Goal: Task Accomplishment & Management: Manage account settings

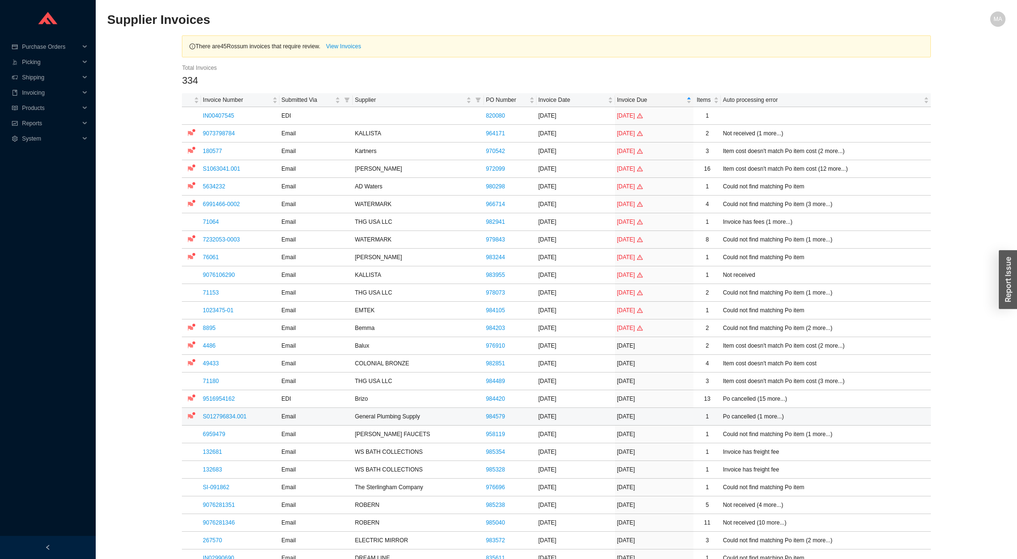
scroll to position [205, 0]
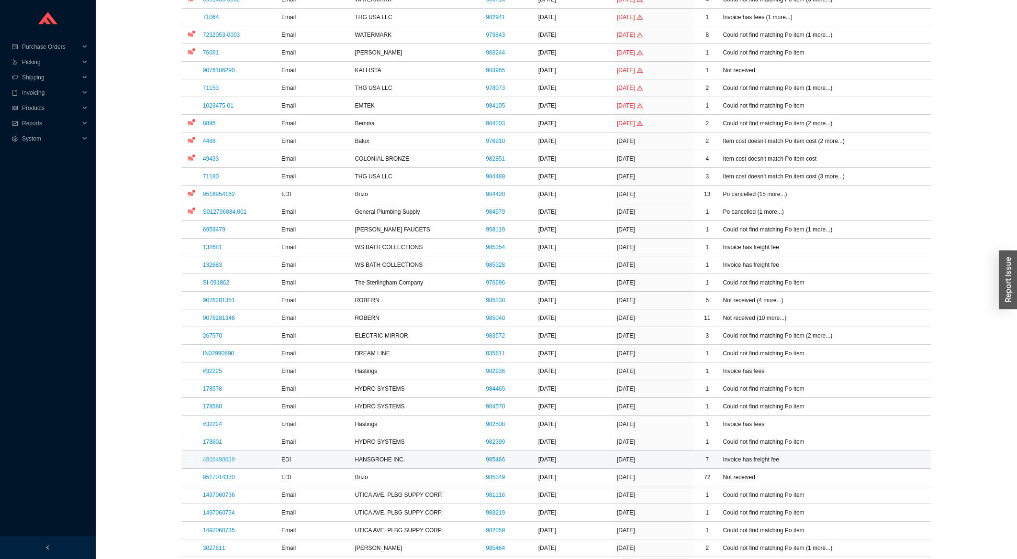
click at [217, 458] on link "4926490639" at bounding box center [219, 460] width 32 height 7
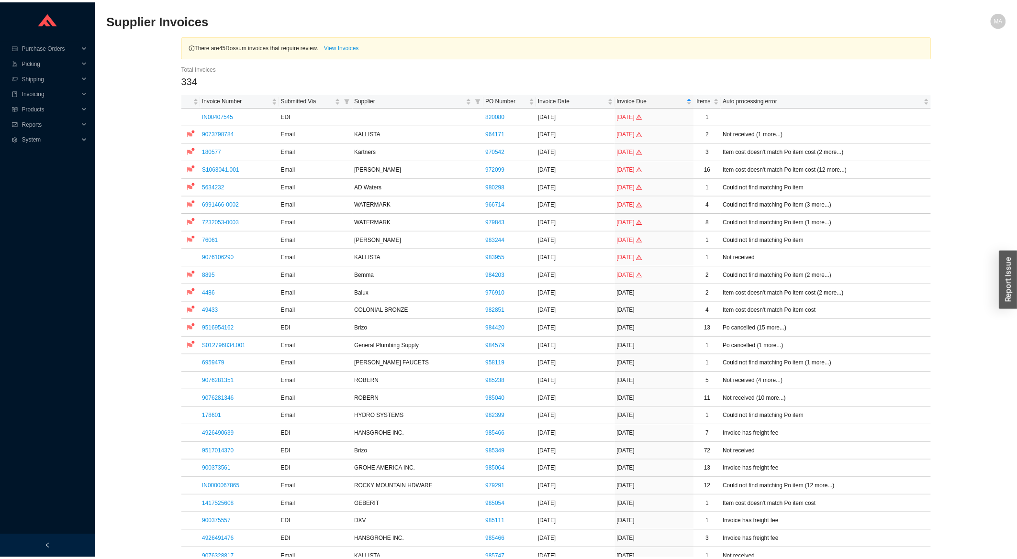
scroll to position [359, 0]
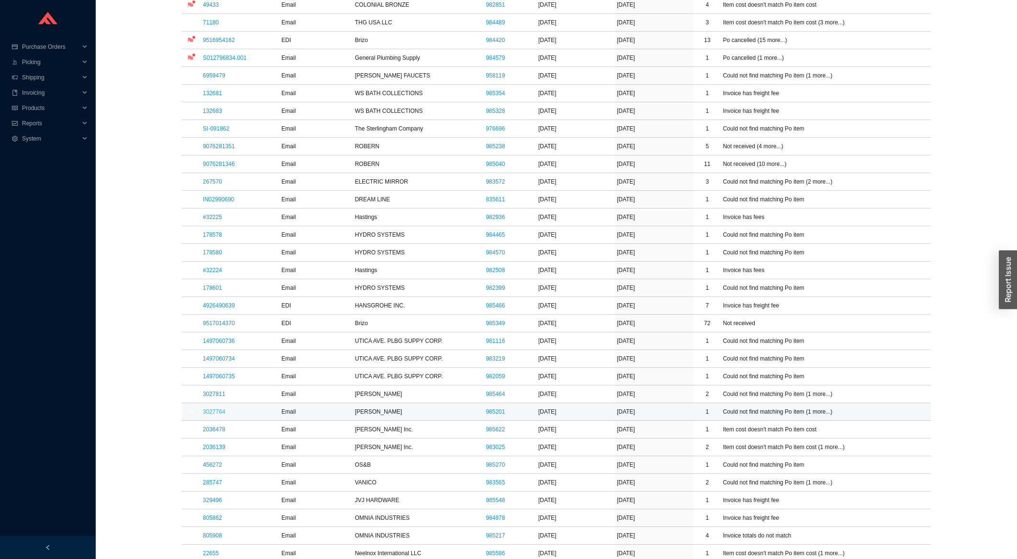
click at [220, 415] on link "3027764" at bounding box center [214, 412] width 22 height 7
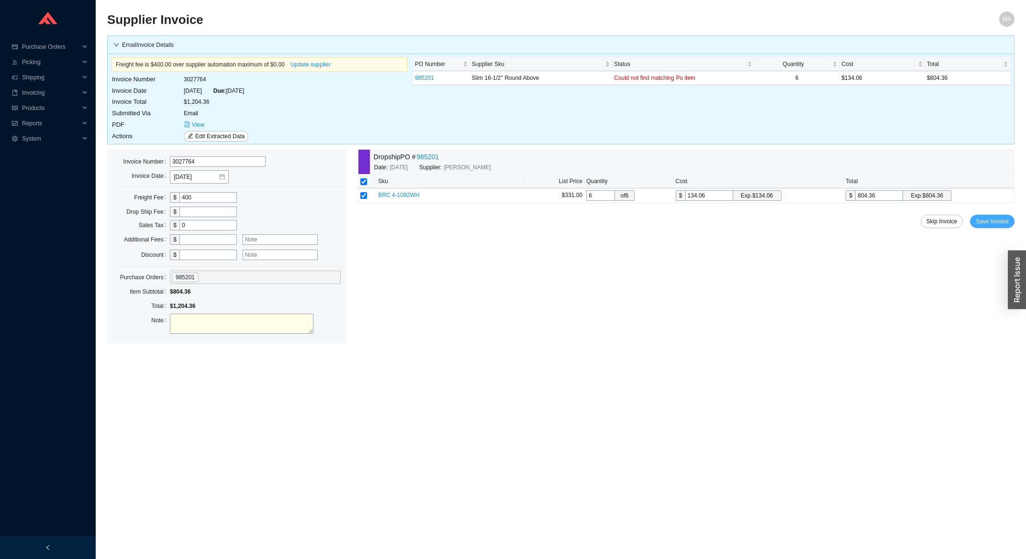
click at [994, 226] on span "Save Invoice" at bounding box center [992, 222] width 33 height 10
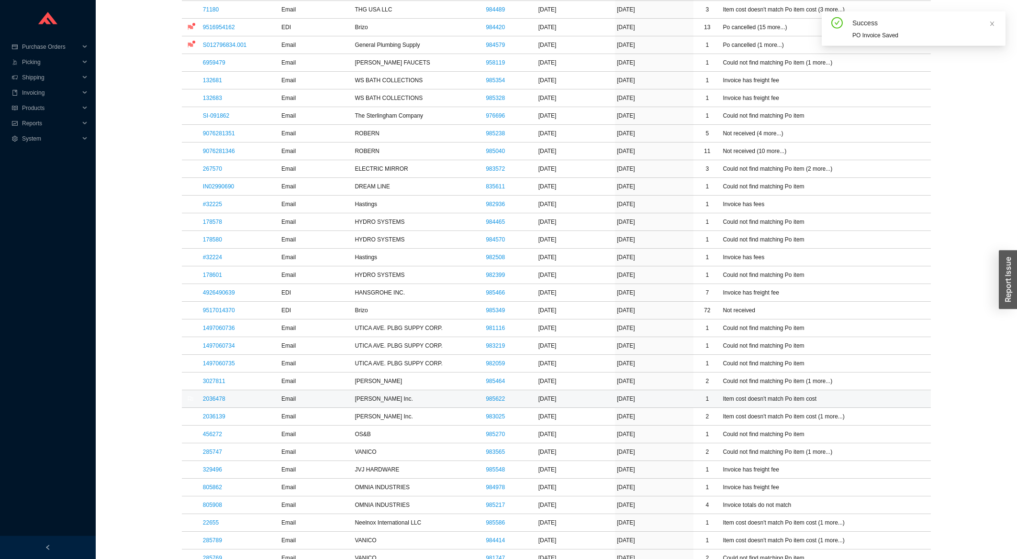
scroll to position [410, 0]
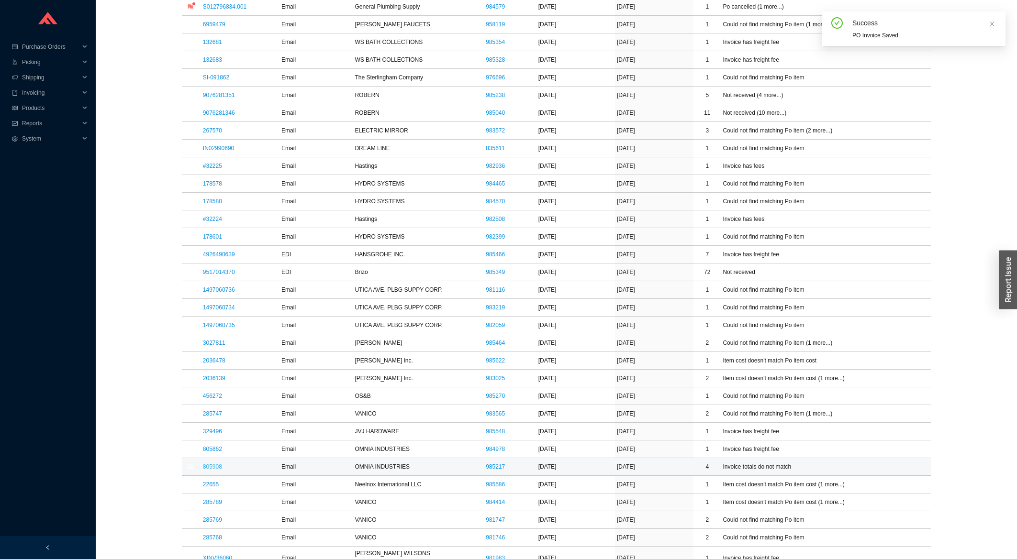
click at [211, 469] on link "805908" at bounding box center [212, 467] width 19 height 7
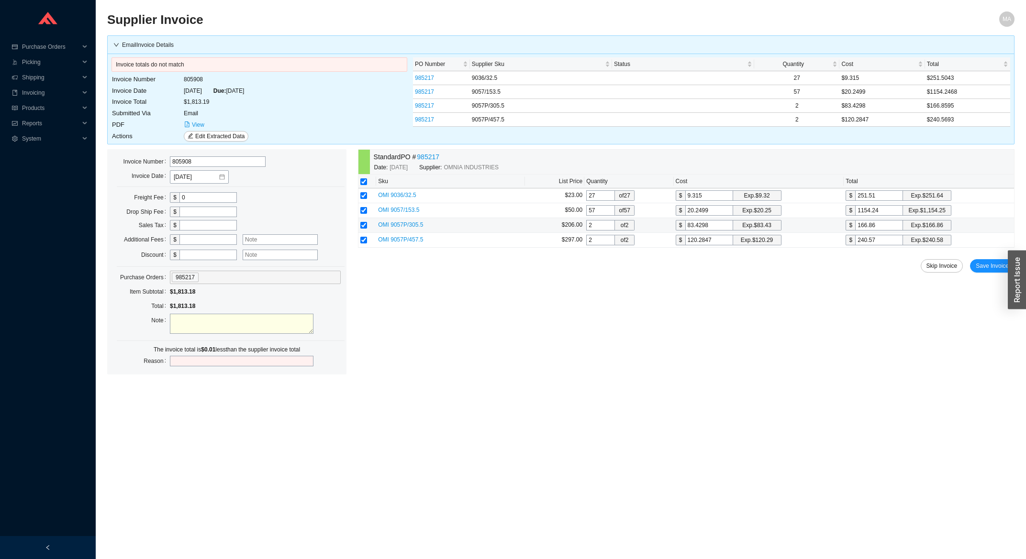
click at [887, 229] on input "166.86" at bounding box center [879, 225] width 48 height 11
type input "83.4"
type input "166.8"
type input "83.425"
type input "166.85"
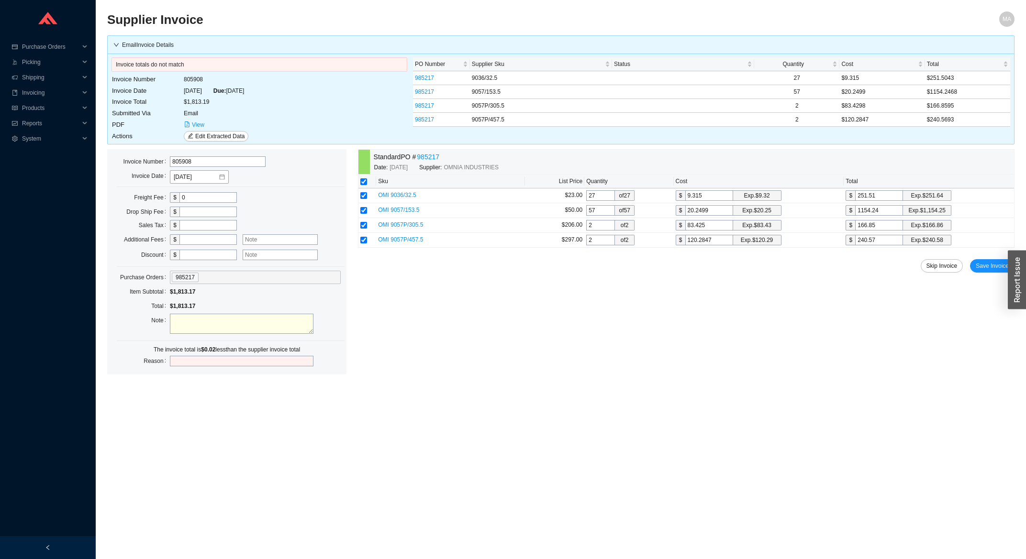
type input "83.4"
type input "166.8"
click at [885, 209] on input "1154.24" at bounding box center [879, 210] width 48 height 11
click at [883, 226] on input "166.8" at bounding box center [879, 225] width 48 height 11
type input "83.435"
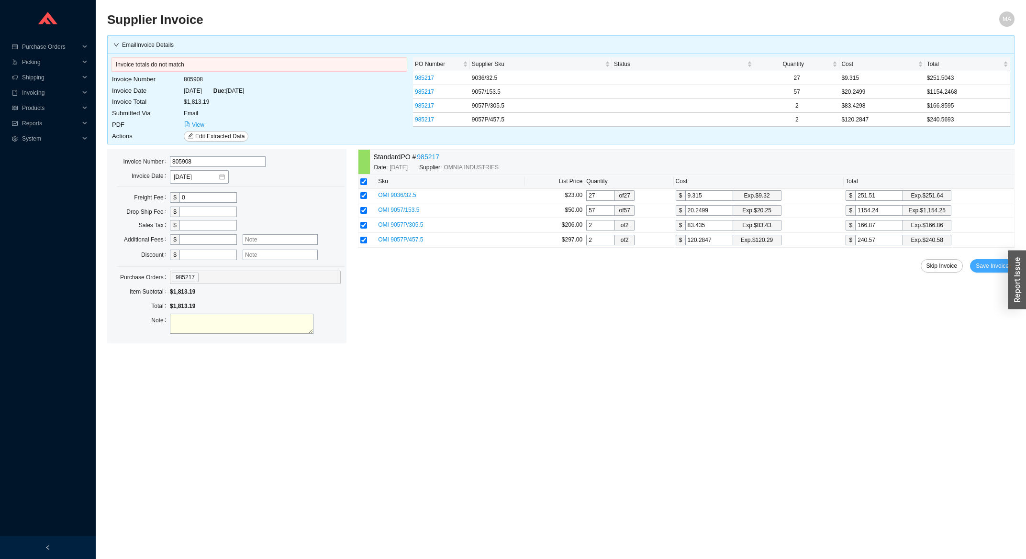
type input "166.87"
click at [988, 264] on span "Save Invoice" at bounding box center [992, 266] width 33 height 10
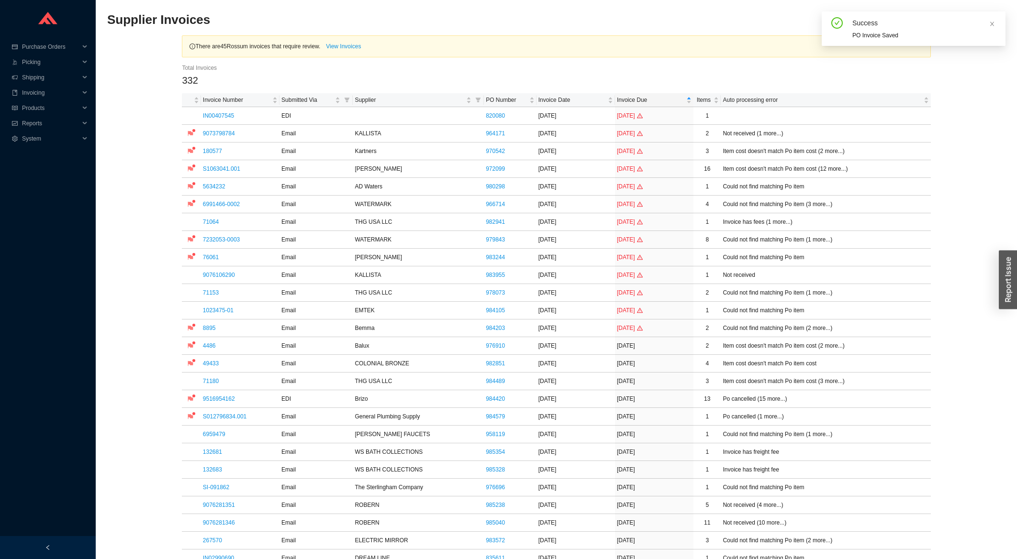
scroll to position [359, 0]
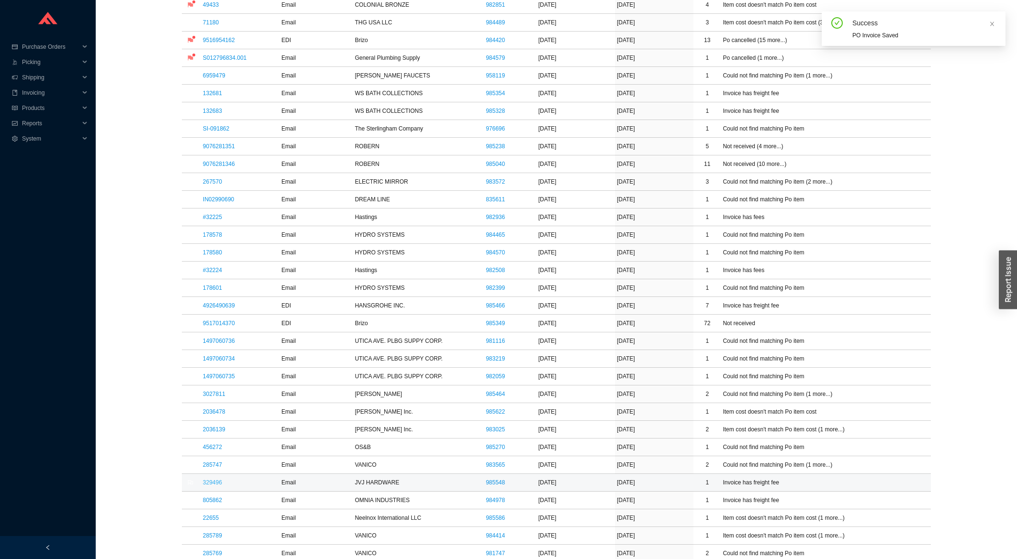
click at [215, 484] on link "329496" at bounding box center [212, 483] width 19 height 7
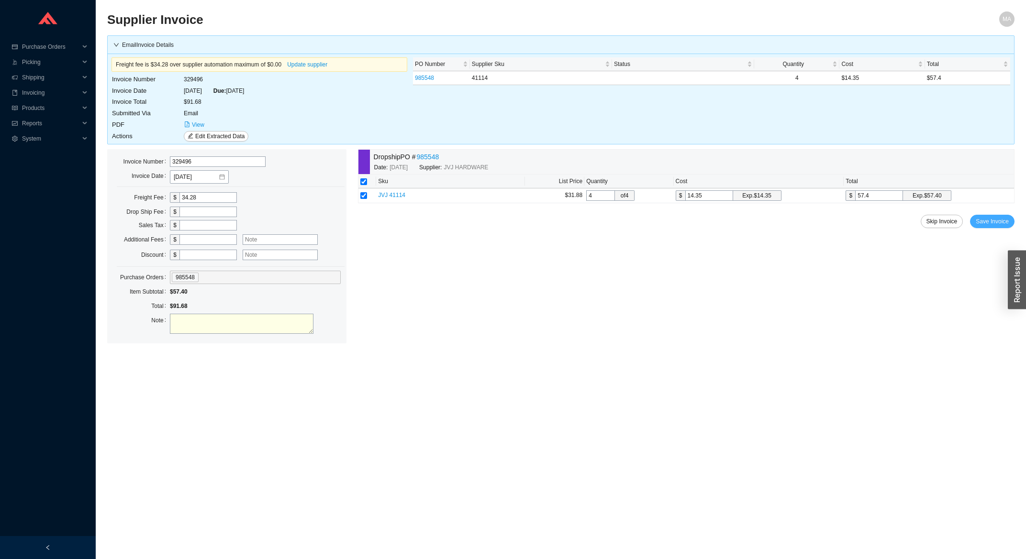
click at [995, 219] on span "Save Invoice" at bounding box center [992, 222] width 33 height 10
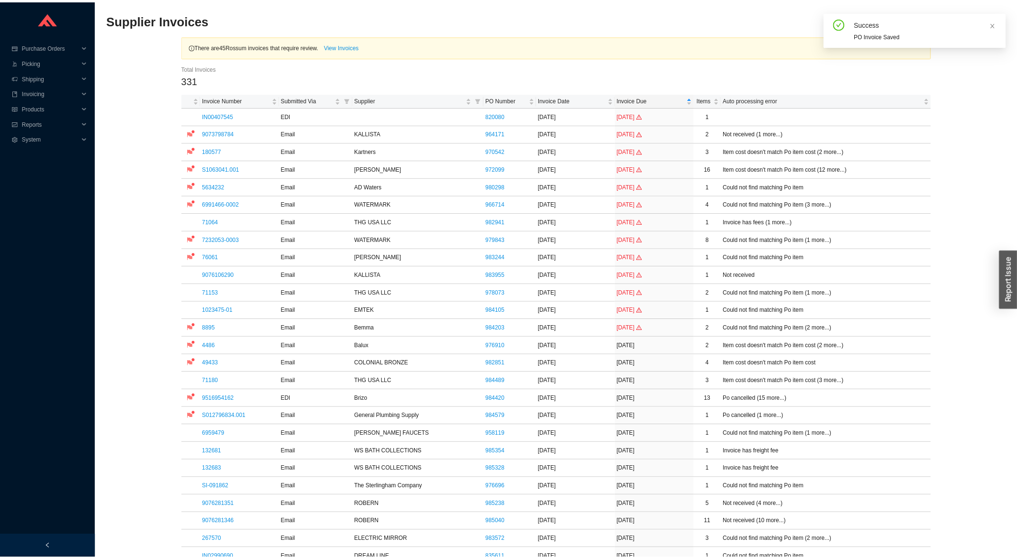
scroll to position [410, 0]
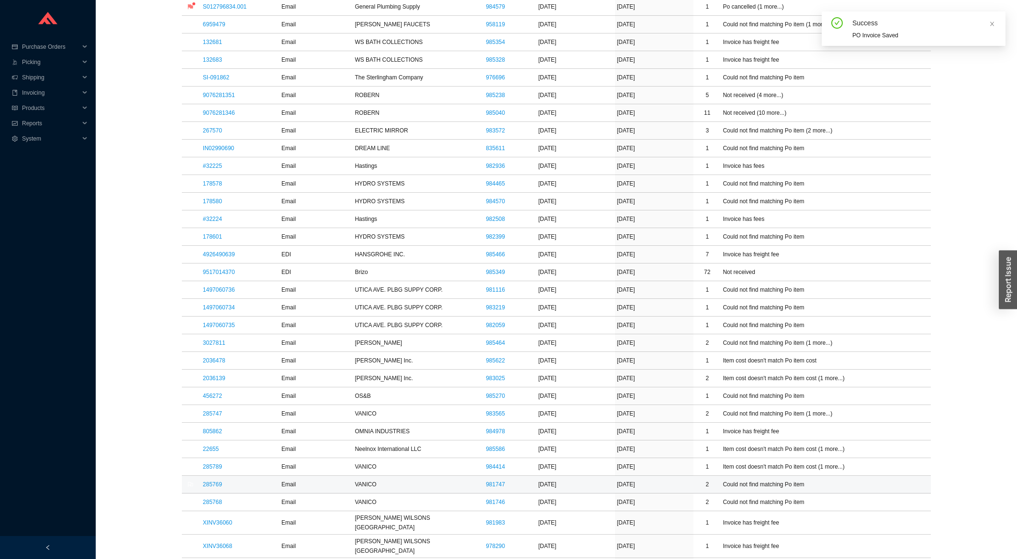
click at [219, 492] on td "285769" at bounding box center [240, 485] width 78 height 18
click at [216, 487] on link "285769" at bounding box center [212, 484] width 19 height 7
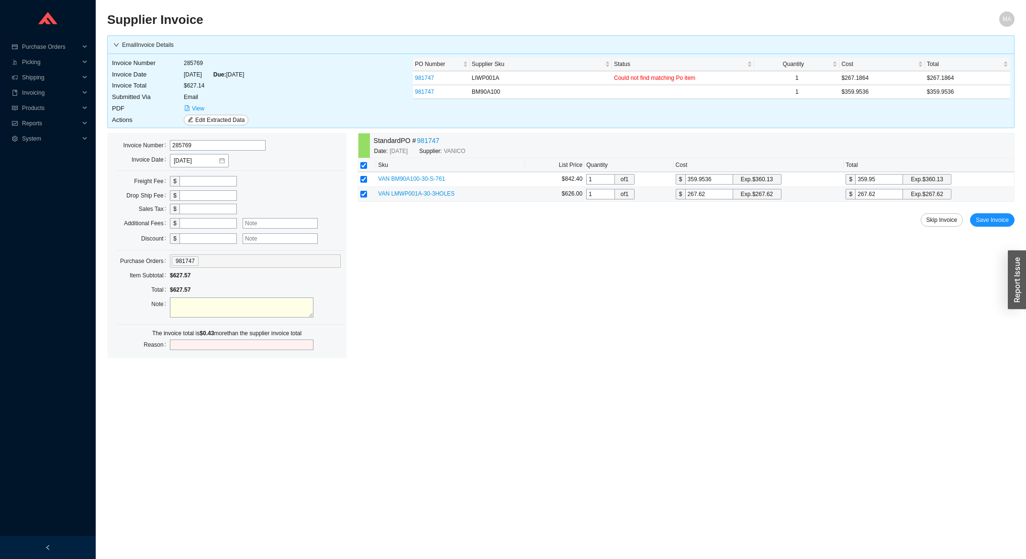
drag, startPoint x: 881, startPoint y: 192, endPoint x: 869, endPoint y: 193, distance: 12.0
click at [869, 193] on input "267.62" at bounding box center [879, 194] width 48 height 11
type input "267"
type input "267."
type input "267.1"
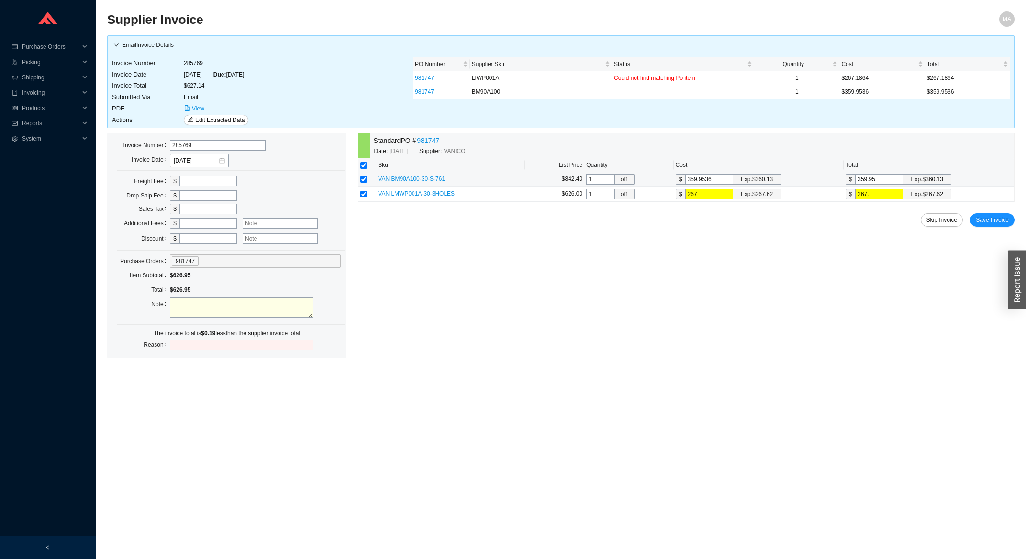
type input "267.1"
type input "267.19"
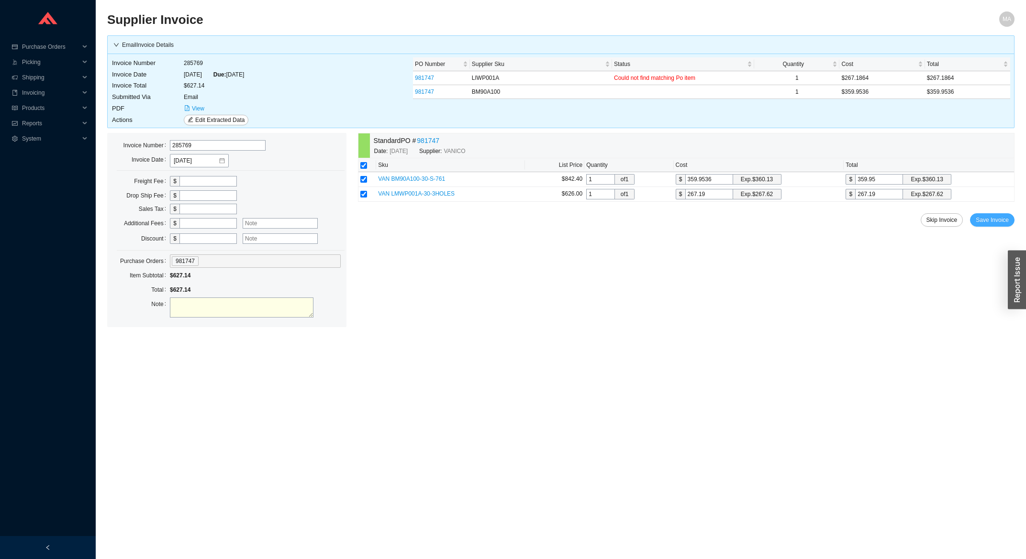
type input "267.19"
drag, startPoint x: 989, startPoint y: 227, endPoint x: 988, endPoint y: 238, distance: 10.6
click at [989, 227] on button "Save Invoice" at bounding box center [992, 219] width 45 height 13
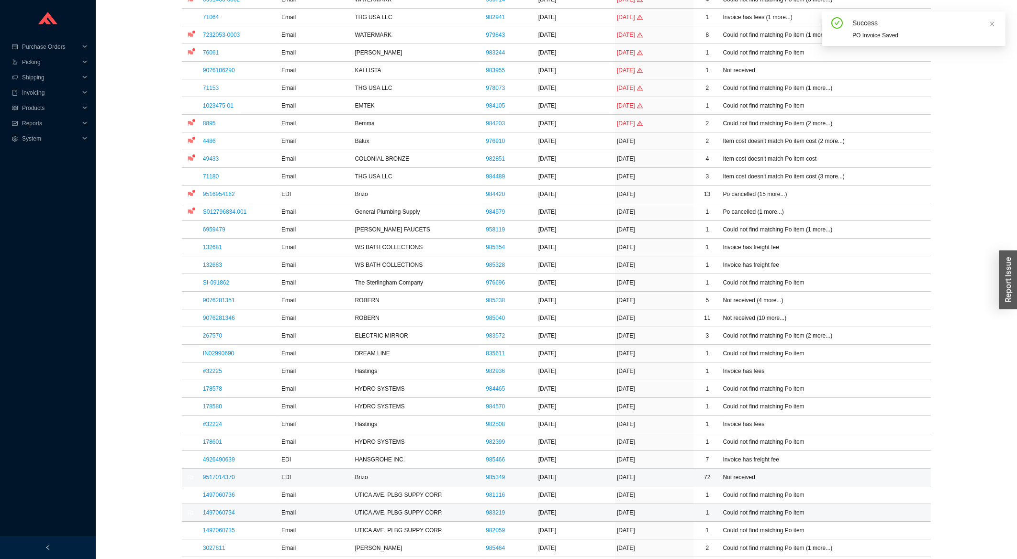
scroll to position [257, 0]
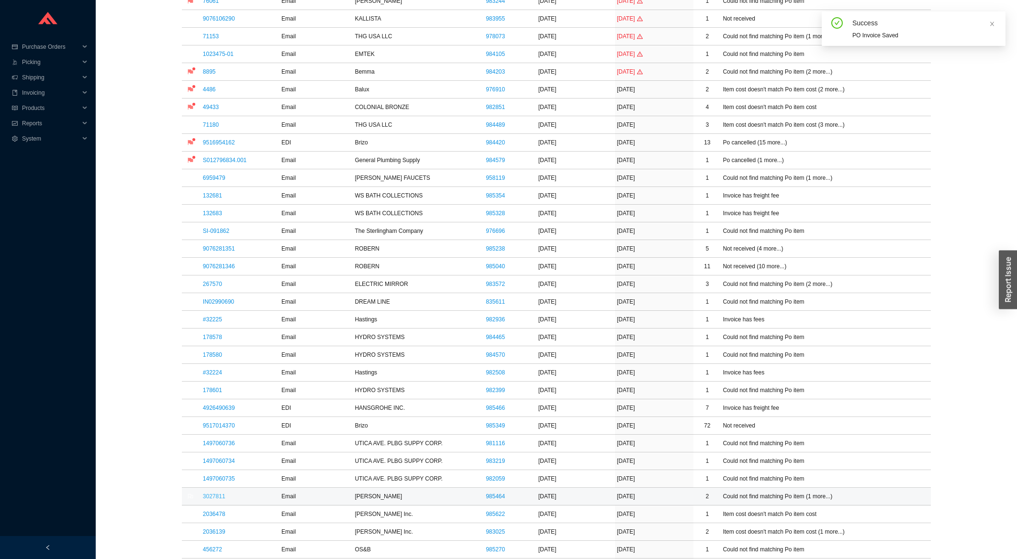
click at [207, 499] on link "3027811" at bounding box center [214, 496] width 22 height 7
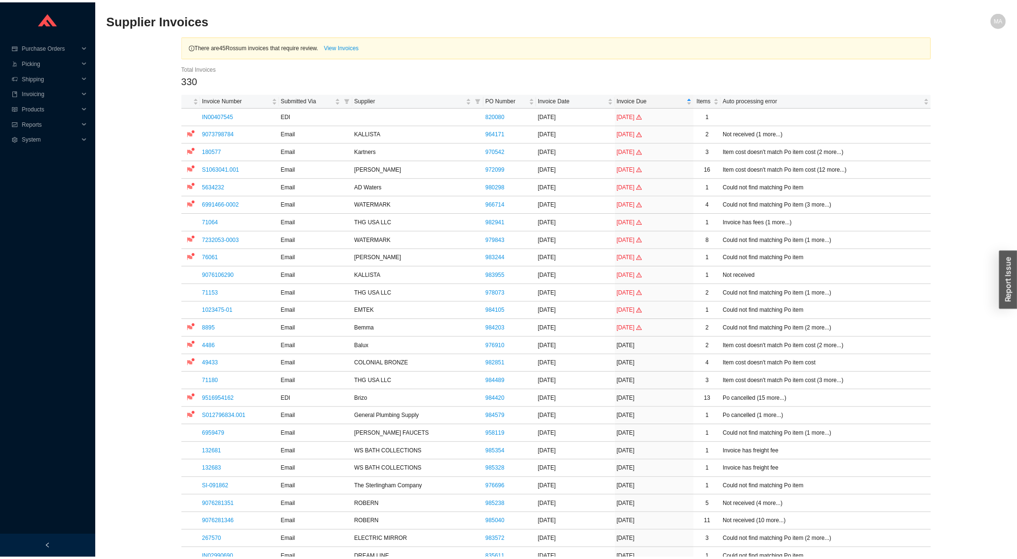
scroll to position [359, 0]
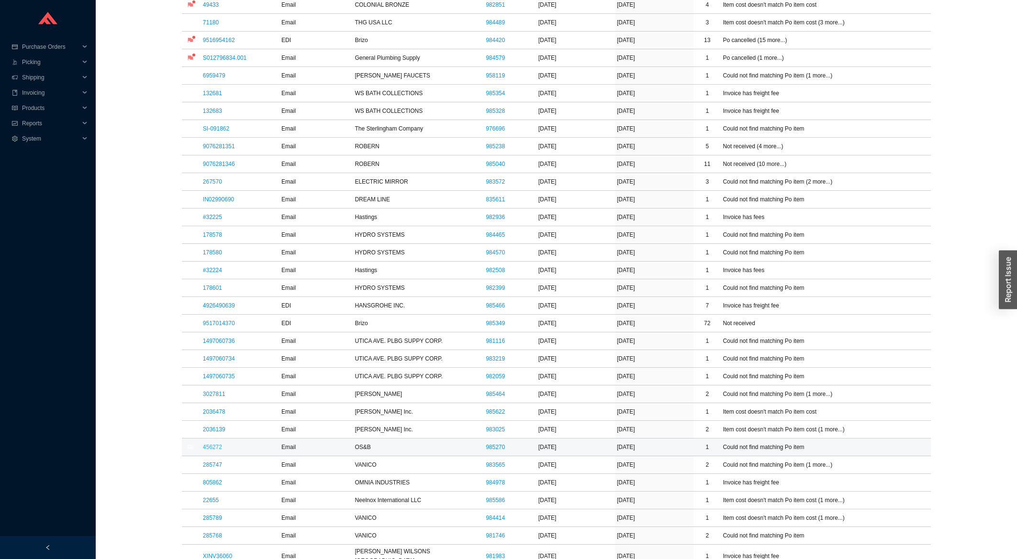
click at [220, 451] on link "456272" at bounding box center [212, 447] width 19 height 7
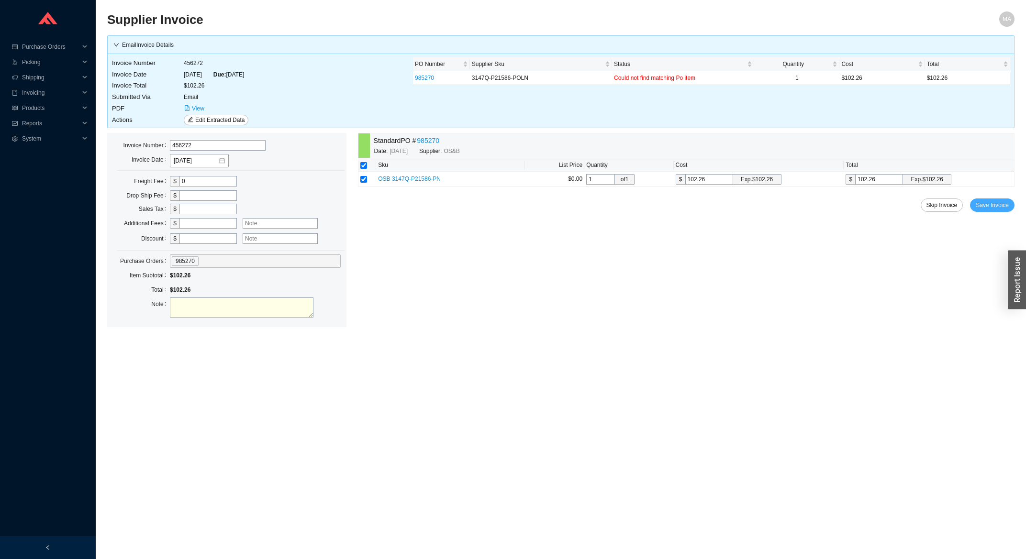
click at [997, 205] on span "Save Invoice" at bounding box center [992, 206] width 33 height 10
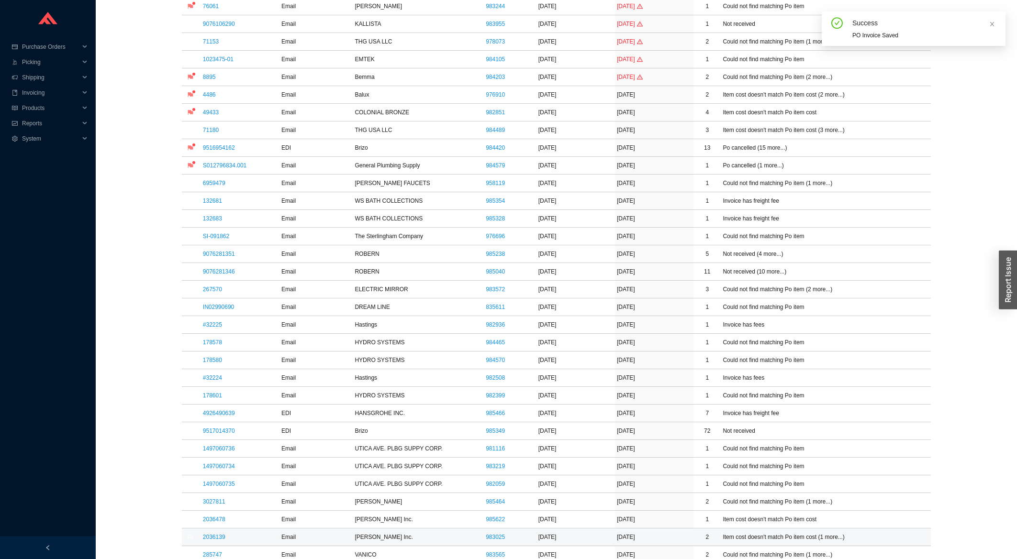
scroll to position [308, 0]
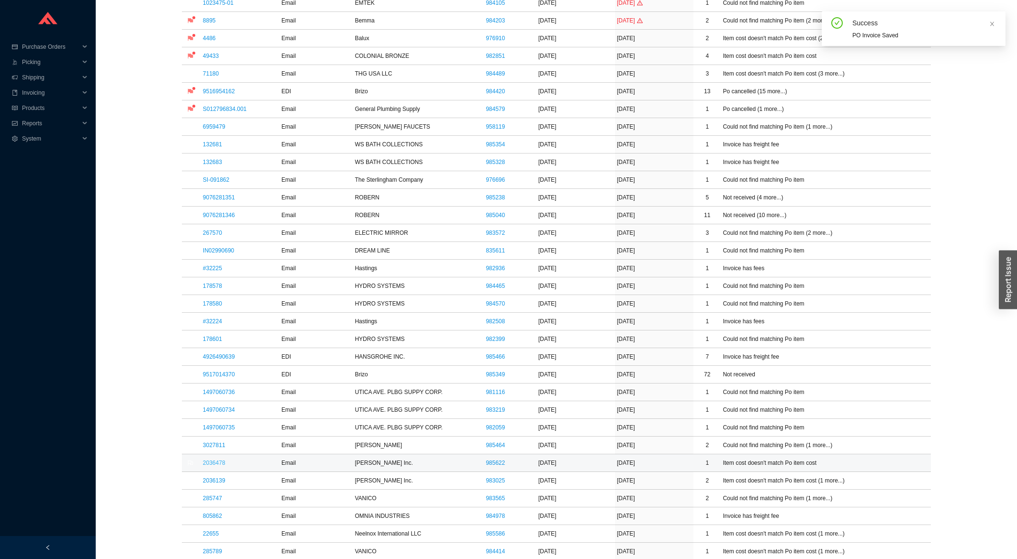
click at [221, 467] on link "2036478" at bounding box center [214, 463] width 22 height 7
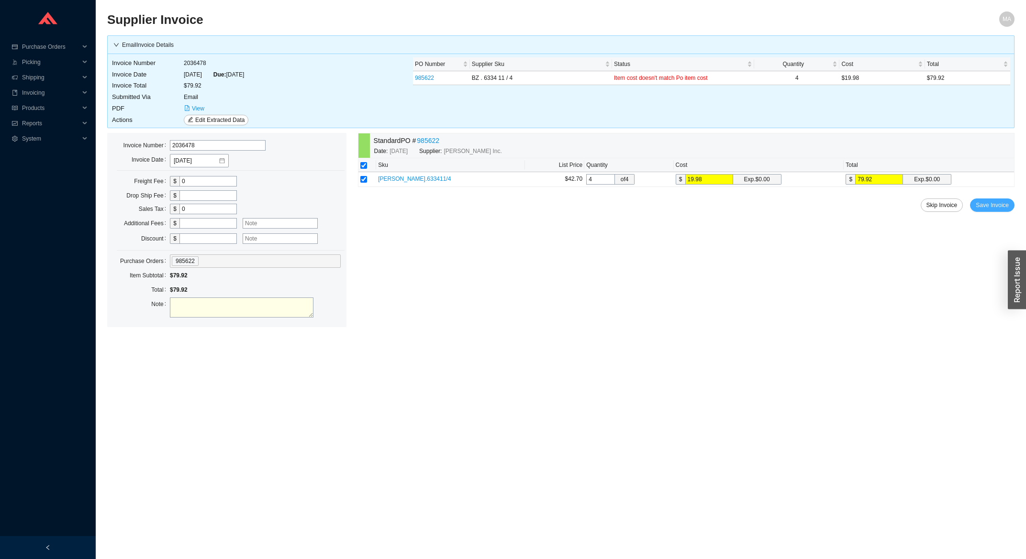
click at [981, 204] on span "Save Invoice" at bounding box center [992, 206] width 33 height 10
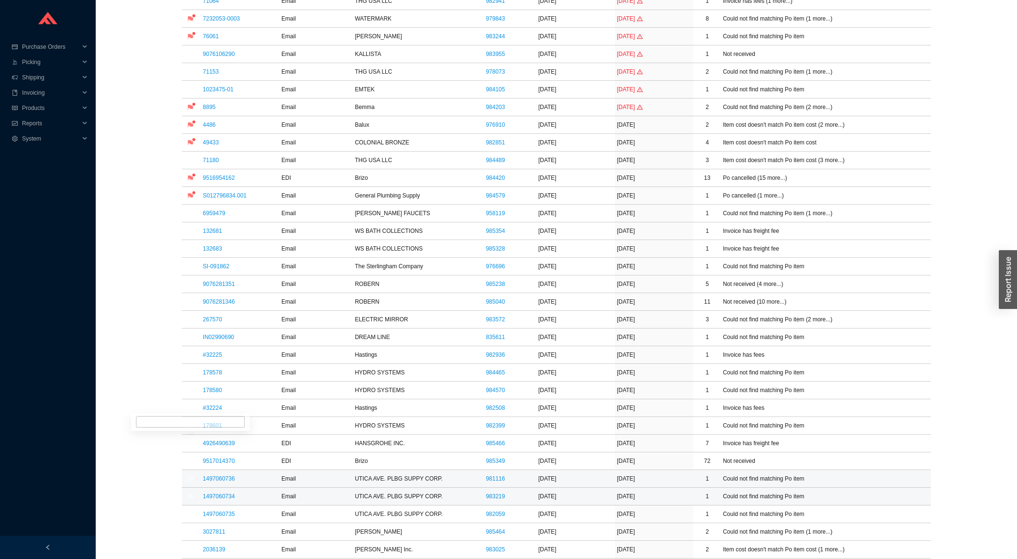
scroll to position [257, 0]
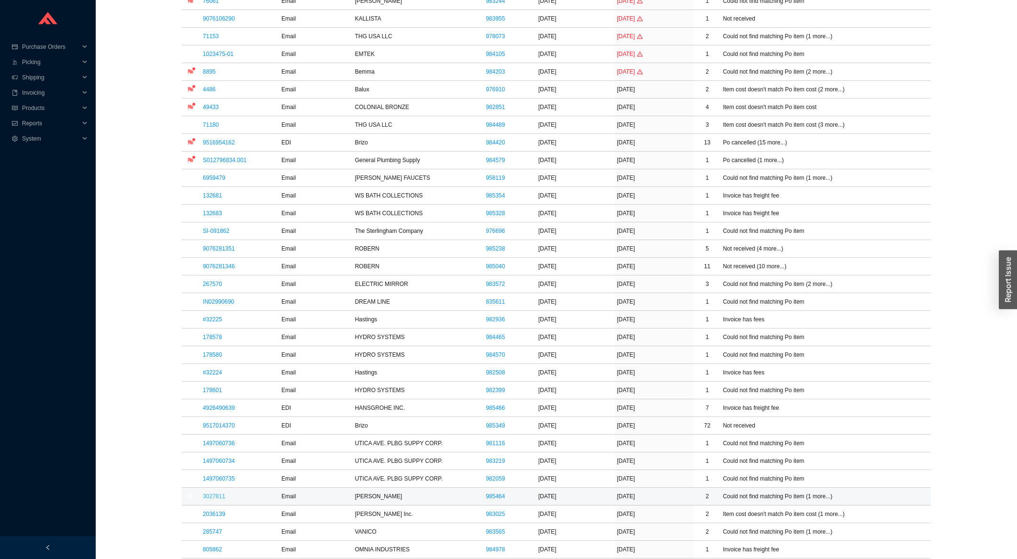
click at [215, 500] on link "3027811" at bounding box center [214, 496] width 22 height 7
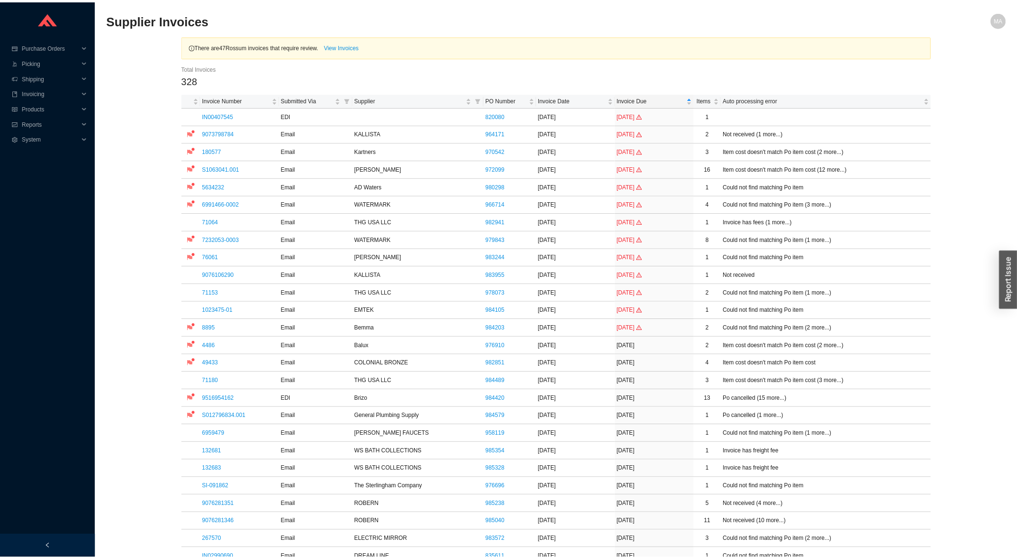
scroll to position [359, 0]
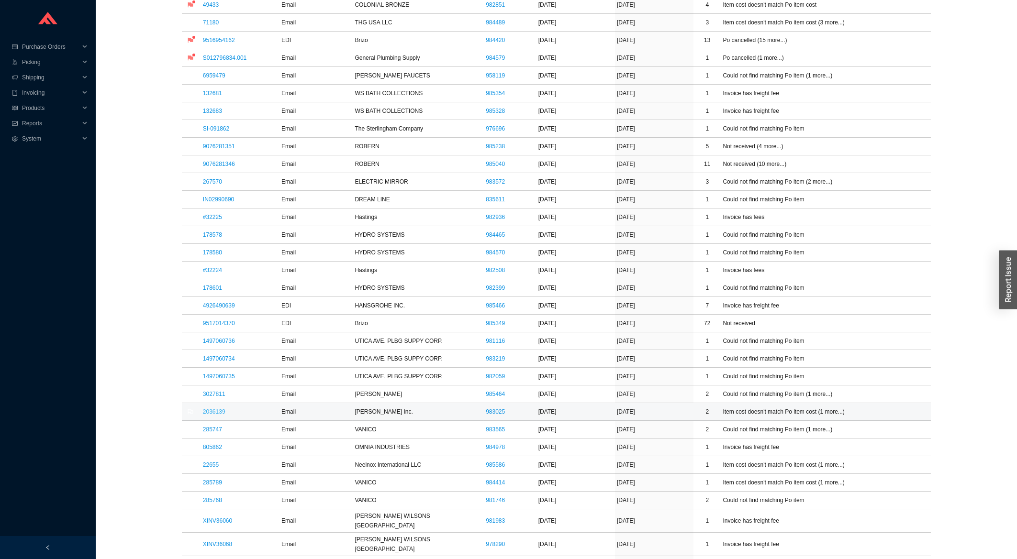
click at [209, 415] on link "2036139" at bounding box center [214, 412] width 22 height 7
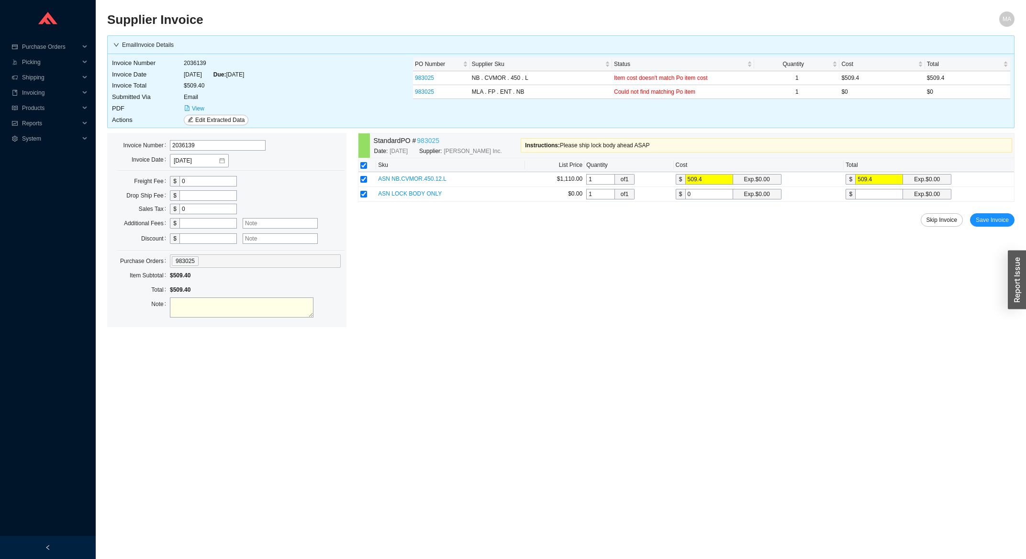
click at [421, 138] on link "983025" at bounding box center [428, 140] width 22 height 11
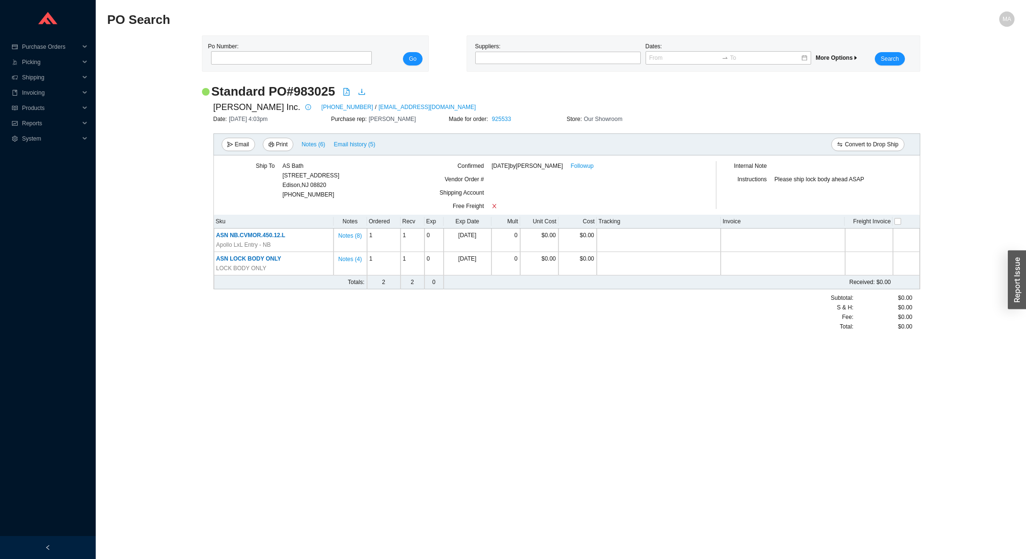
click at [594, 161] on div "Ship To AS Bath [STREET_ADDRESS] 732-381-6930 Confirmed [DATE] by [PERSON_NAME]…" at bounding box center [566, 185] width 707 height 59
click at [593, 162] on link "Followup" at bounding box center [581, 166] width 23 height 10
click at [492, 120] on div "Made for order: 925533" at bounding box center [508, 119] width 118 height 10
click at [494, 121] on link "925533" at bounding box center [501, 119] width 19 height 7
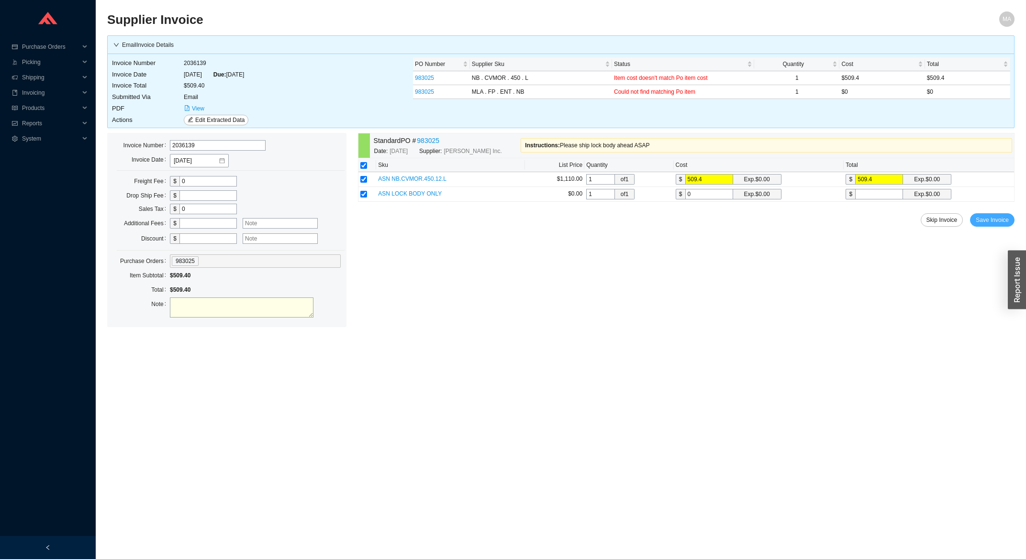
click at [994, 221] on span "Save Invoice" at bounding box center [992, 220] width 33 height 10
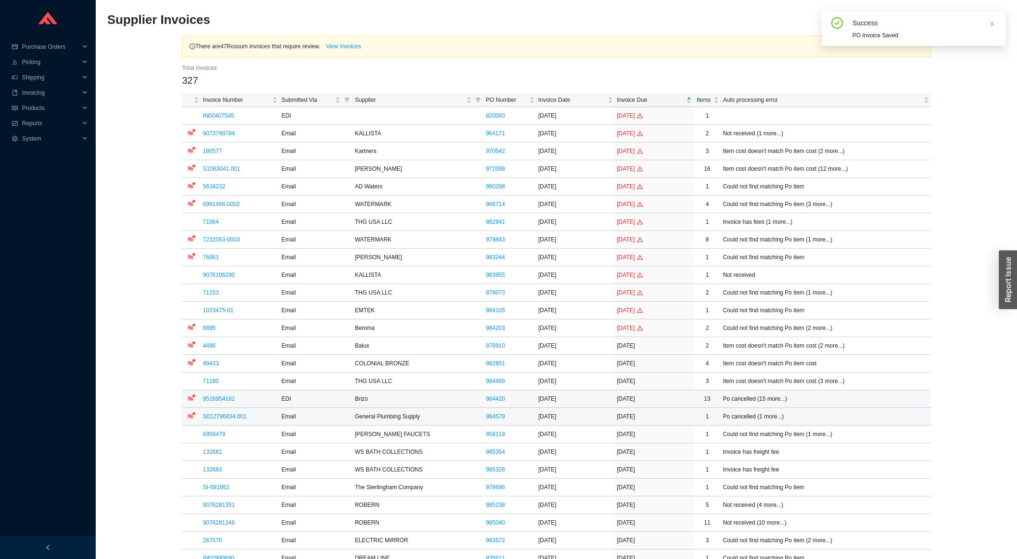
scroll to position [51, 0]
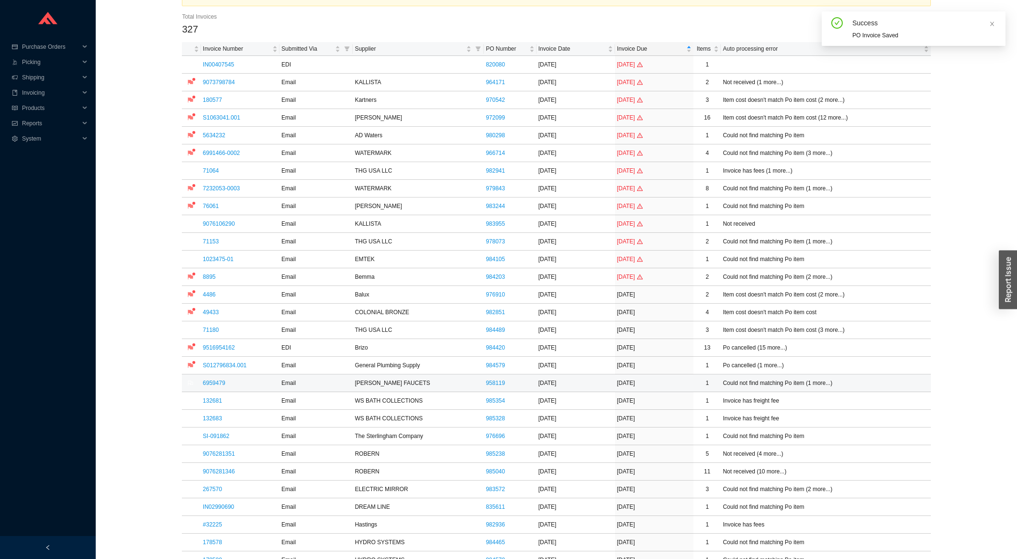
click at [897, 391] on td "Could not find matching Po item (1 more...)" at bounding box center [826, 384] width 210 height 18
